Goal: Transaction & Acquisition: Obtain resource

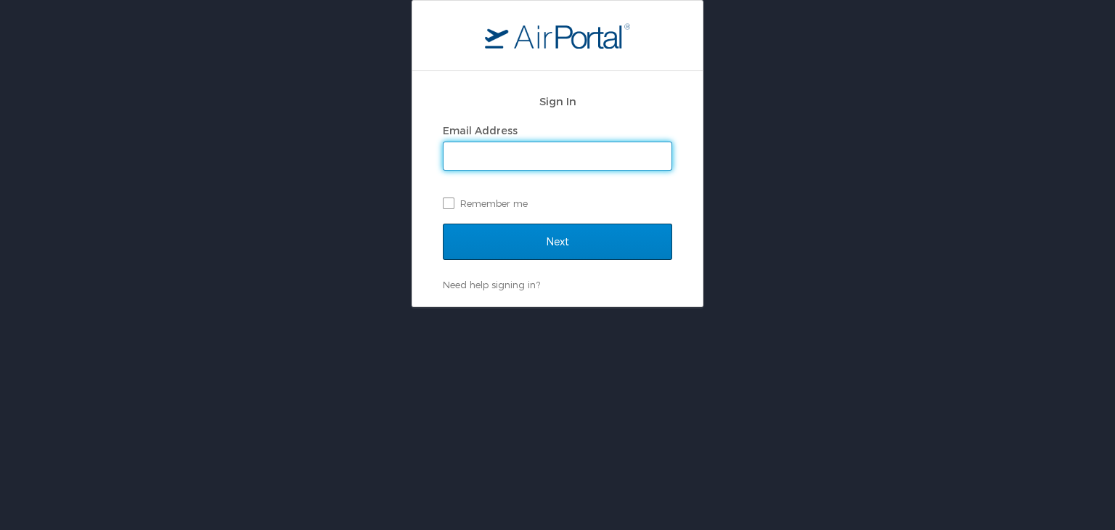
type input "[EMAIL_ADDRESS][DOMAIN_NAME]"
click at [492, 238] on input "Next" at bounding box center [557, 241] width 229 height 36
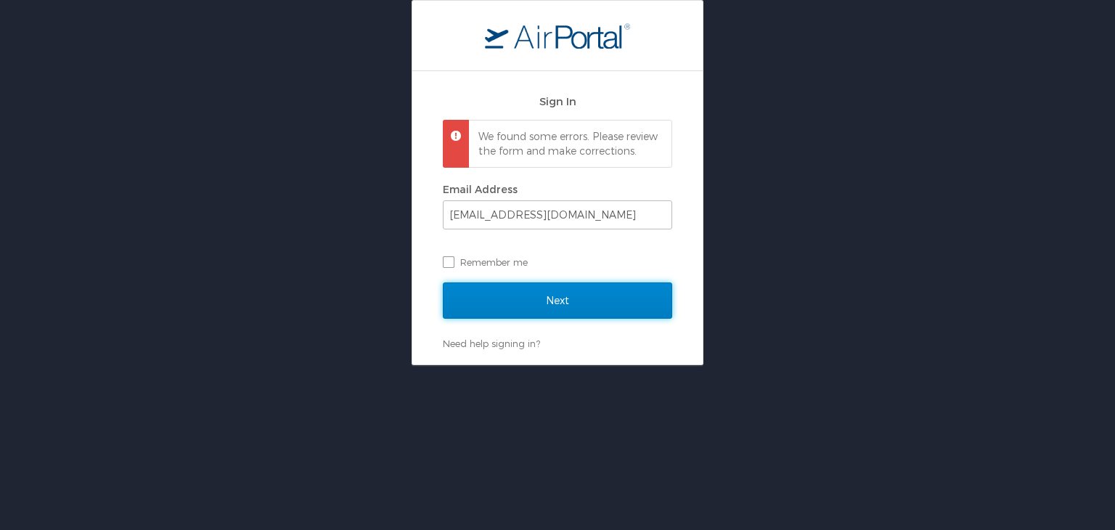
click at [514, 319] on input "Next" at bounding box center [557, 300] width 229 height 36
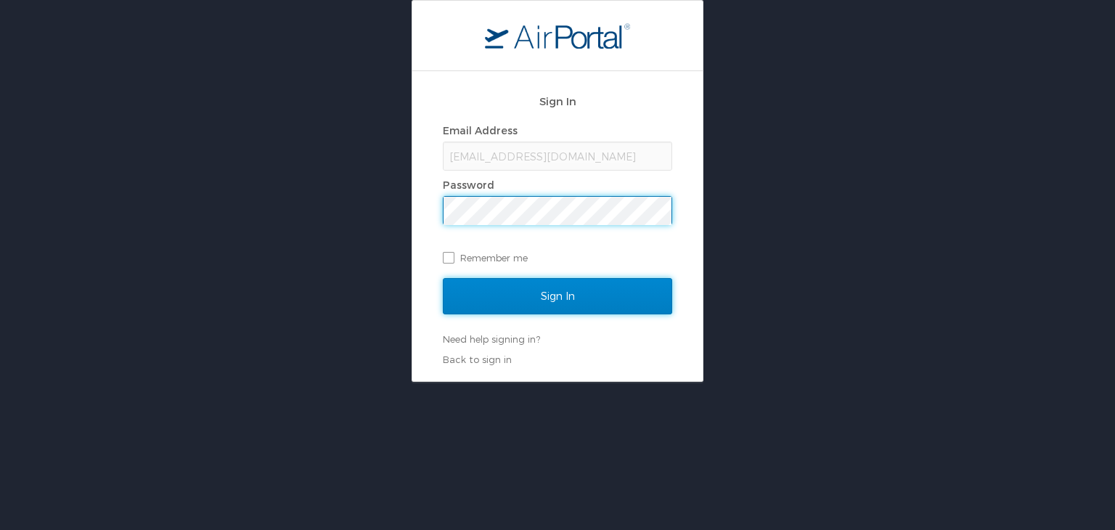
click at [513, 293] on input "Sign In" at bounding box center [557, 296] width 229 height 36
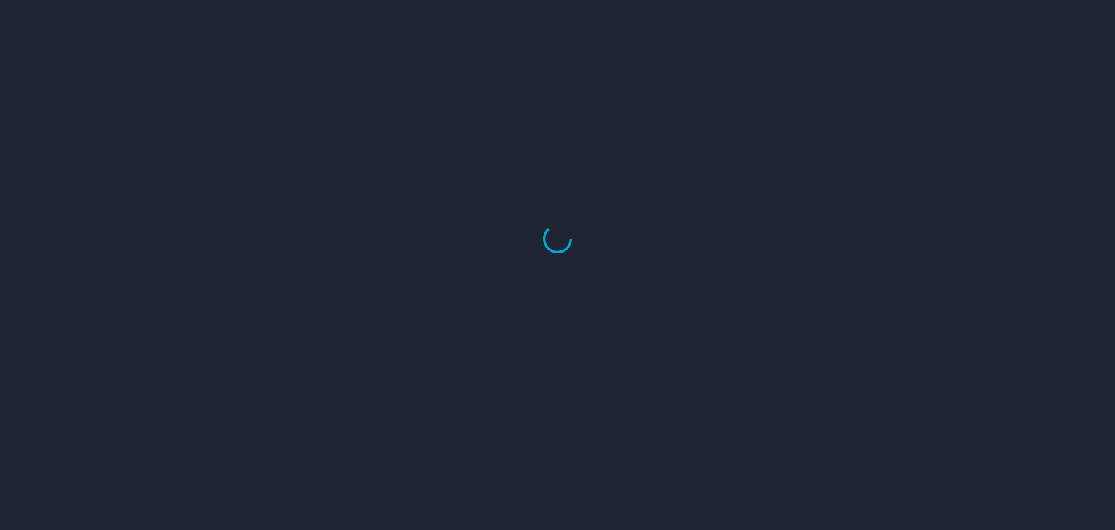
select select "US"
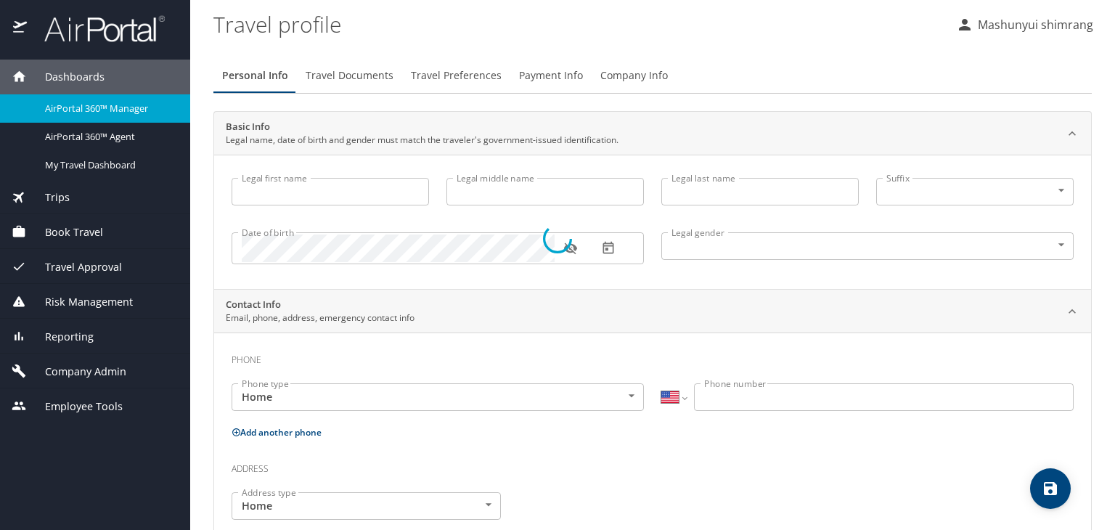
type input "Mashunyui"
type input "shimrang"
type input "Male"
select select "IN"
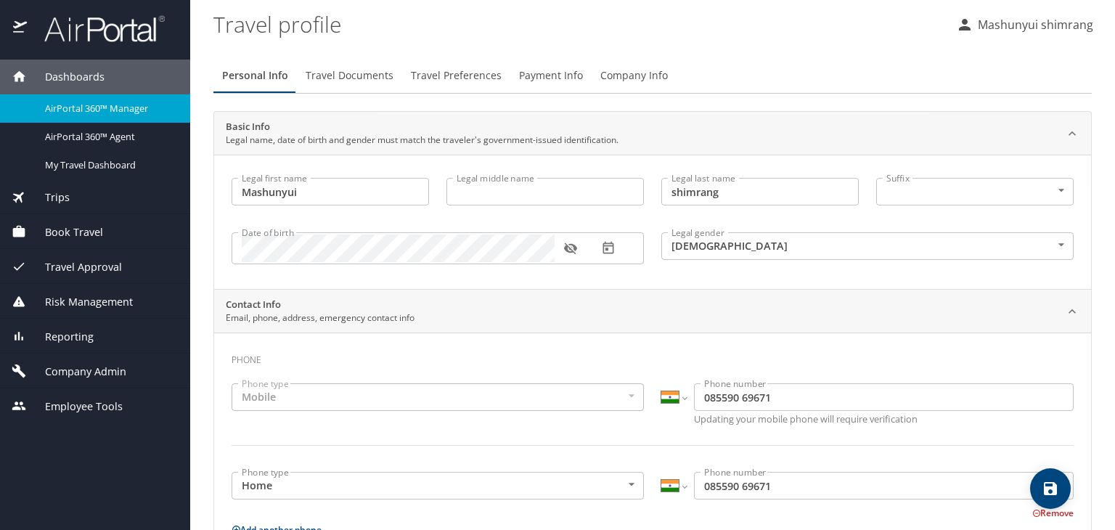
click at [83, 33] on img at bounding box center [96, 29] width 136 height 28
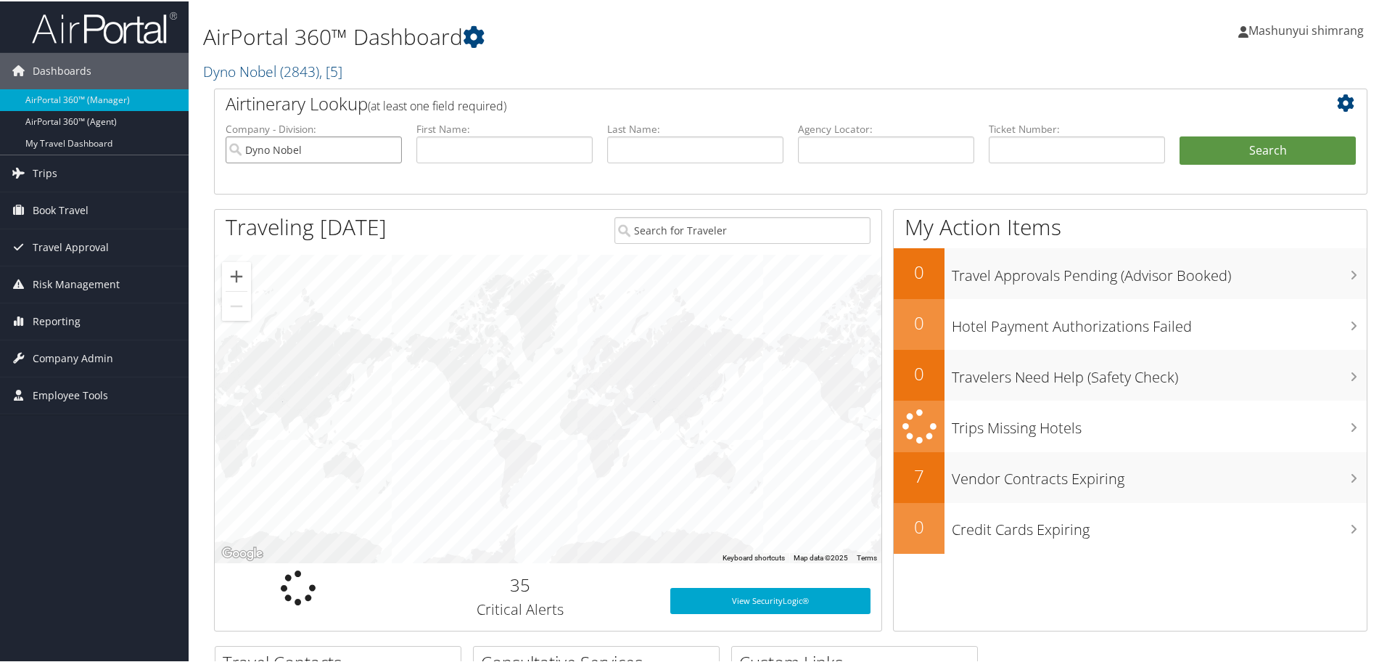
drag, startPoint x: 389, startPoint y: 149, endPoint x: 543, endPoint y: 157, distance: 154.0
click at [389, 149] on input "Dyno Nobel" at bounding box center [314, 148] width 176 height 27
click at [842, 147] on input "text" at bounding box center [886, 148] width 176 height 27
paste input "DBFNX0"
type input "DBFNX0"
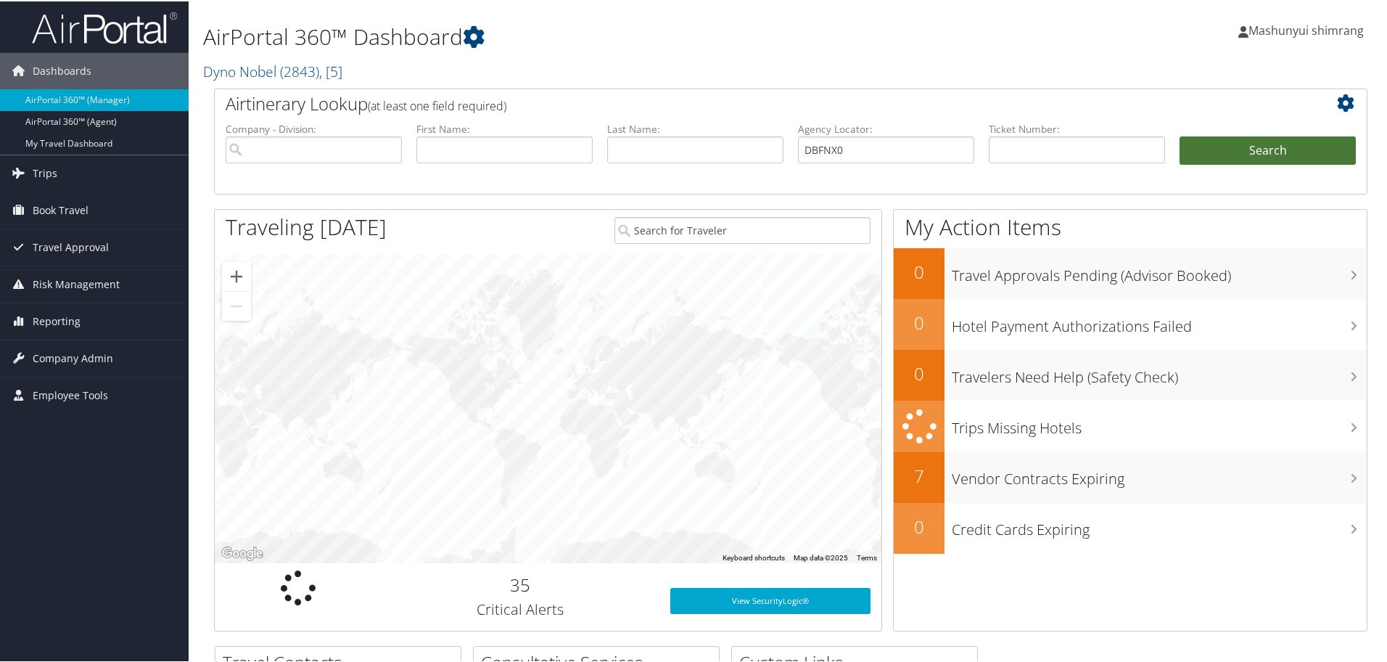
click at [1230, 145] on button "Search" at bounding box center [1268, 149] width 176 height 29
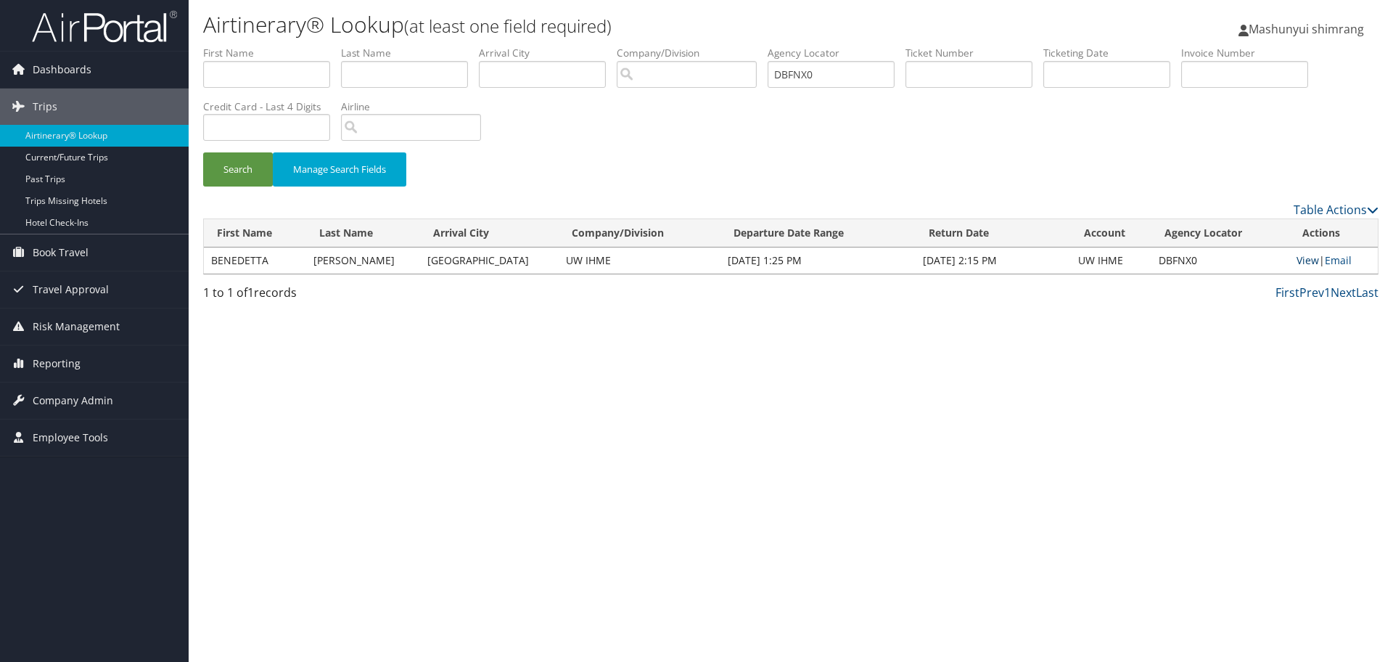
click at [1308, 260] on link "View" at bounding box center [1308, 260] width 22 height 14
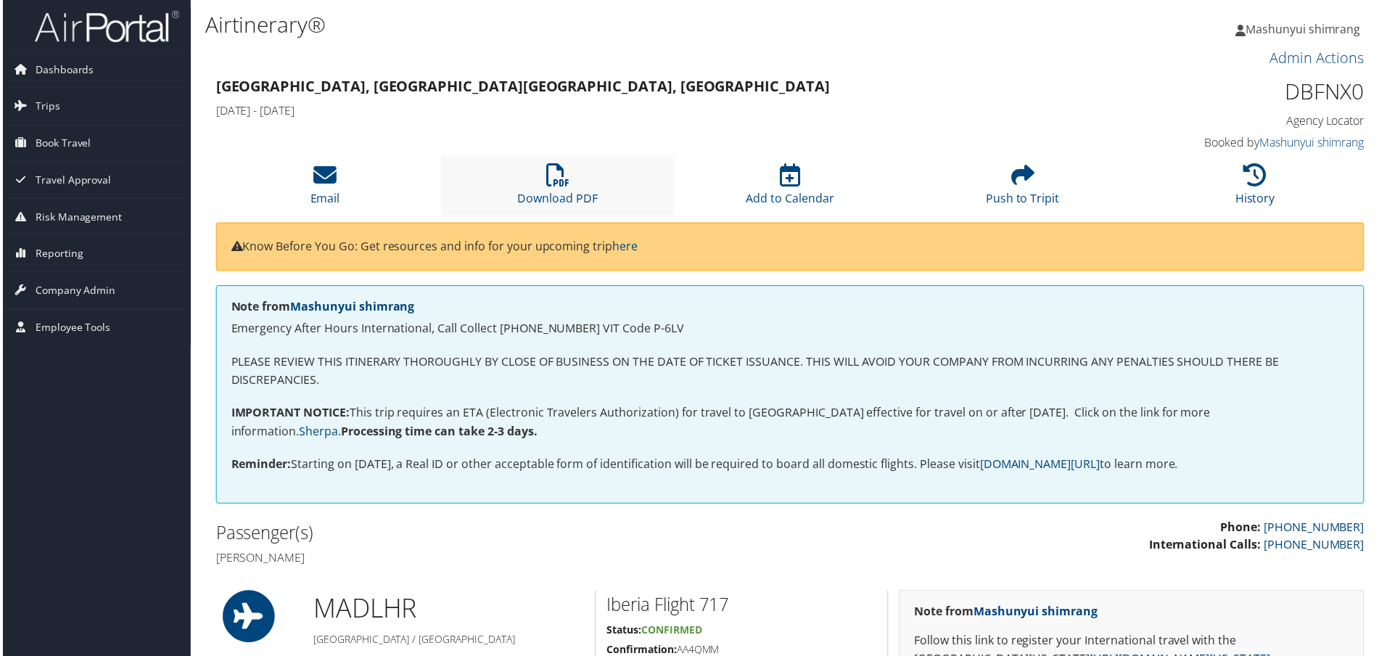
click at [564, 189] on li "Download PDF" at bounding box center [557, 186] width 234 height 59
